Goal: Register for event/course

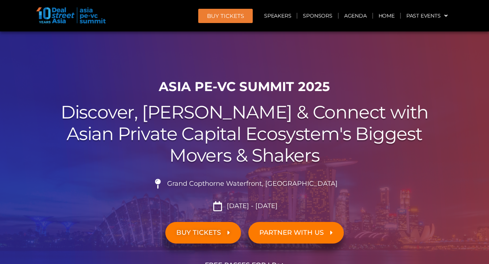
scroll to position [81, 0]
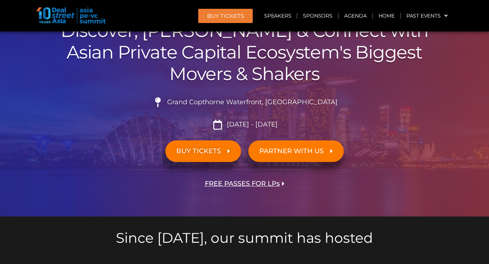
click at [219, 152] on span "BUY TICKETS" at bounding box center [198, 151] width 45 height 7
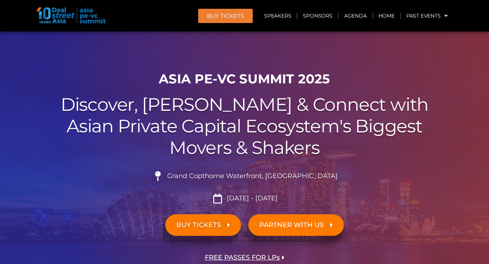
scroll to position [0, 0]
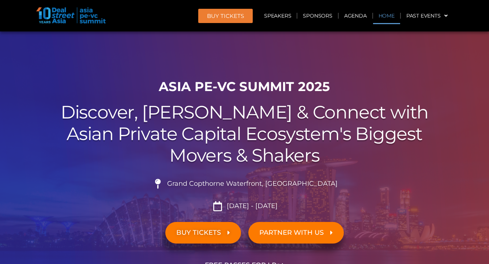
click at [392, 15] on link "Home" at bounding box center [386, 15] width 27 height 17
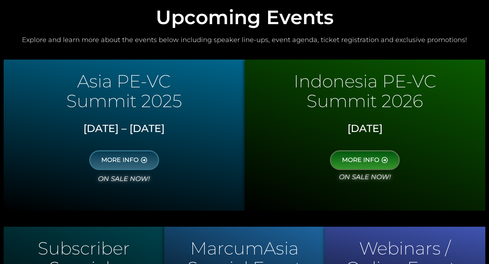
scroll to position [356, 0]
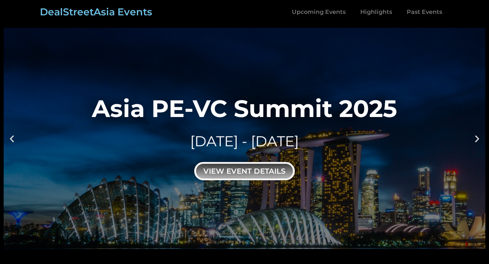
click at [231, 172] on div "view event details" at bounding box center [244, 171] width 100 height 18
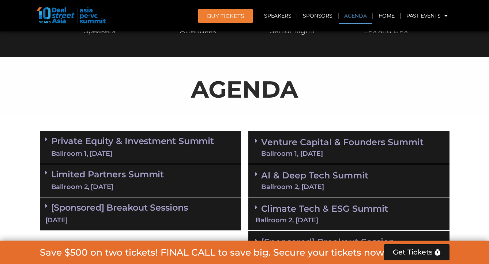
scroll to position [432, 0]
